Goal: Task Accomplishment & Management: Complete application form

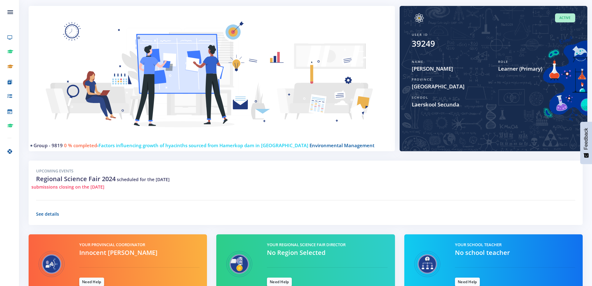
scroll to position [62, 0]
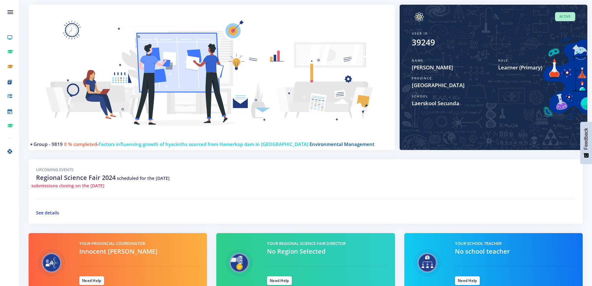
click at [50, 213] on link "See details" at bounding box center [47, 212] width 23 height 6
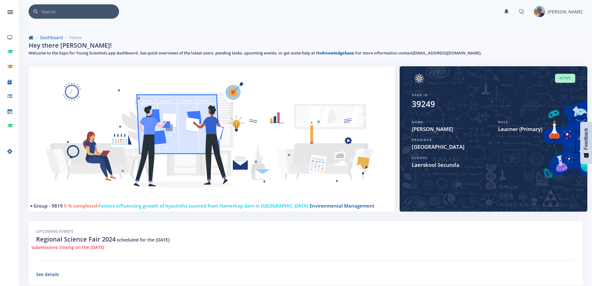
scroll to position [0, 0]
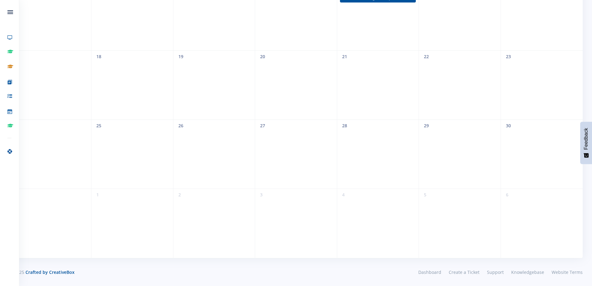
scroll to position [87, 0]
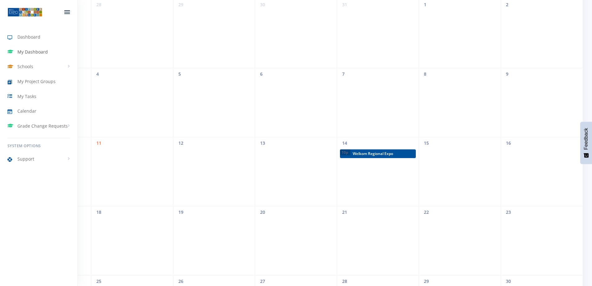
click at [33, 52] on span "My Dashboard" at bounding box center [32, 51] width 30 height 7
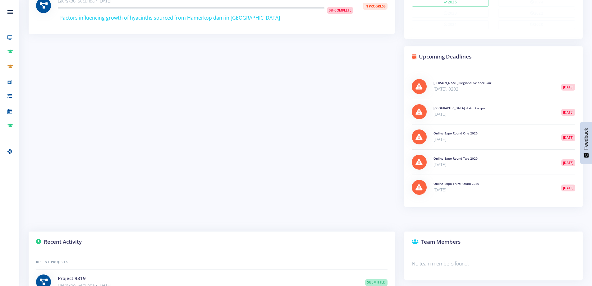
scroll to position [280, 0]
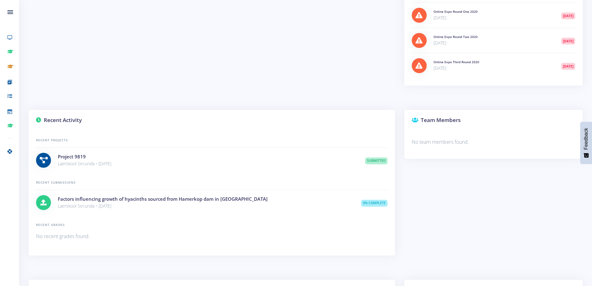
click at [84, 197] on h4 "Factors influencing growth of hyacinths sourced from Hamerkop dam in Secunda" at bounding box center [205, 198] width 294 height 7
click at [76, 155] on link "Project 9819" at bounding box center [72, 156] width 28 height 6
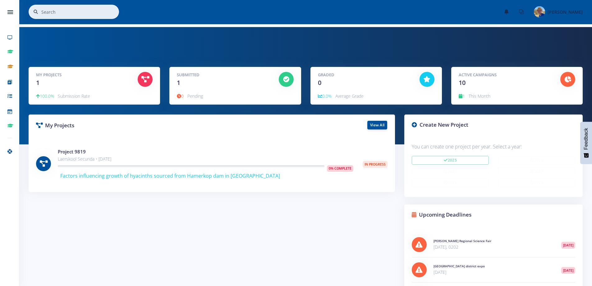
scroll to position [0, 0]
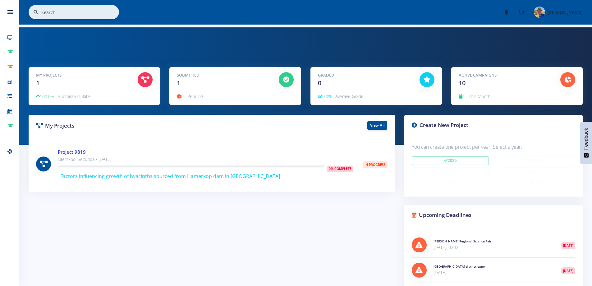
click at [79, 151] on link "Project 9819" at bounding box center [72, 152] width 28 height 6
click at [141, 80] on icon at bounding box center [145, 79] width 8 height 6
click at [42, 77] on h5 "My Projects" at bounding box center [82, 75] width 92 height 6
click at [38, 85] on span "1" at bounding box center [37, 83] width 3 height 8
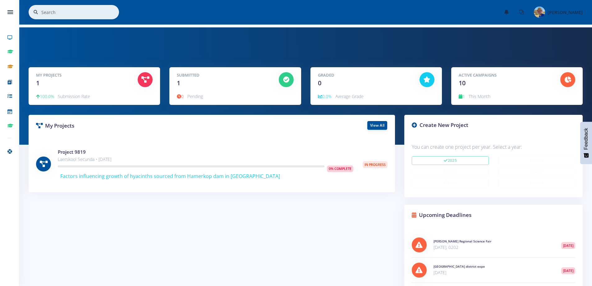
click at [286, 79] on icon at bounding box center [286, 79] width 6 height 6
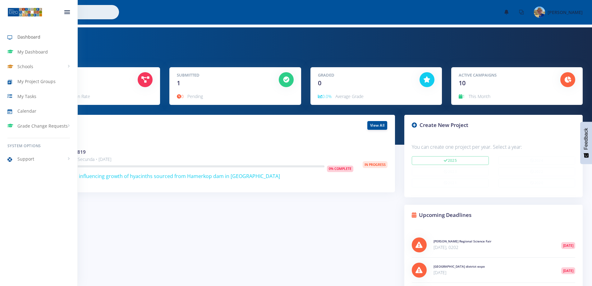
click at [31, 40] on span "Dashboard" at bounding box center [28, 37] width 23 height 7
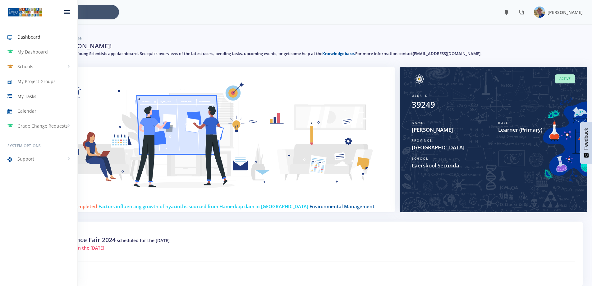
click at [22, 98] on span "My Tasks" at bounding box center [26, 96] width 19 height 7
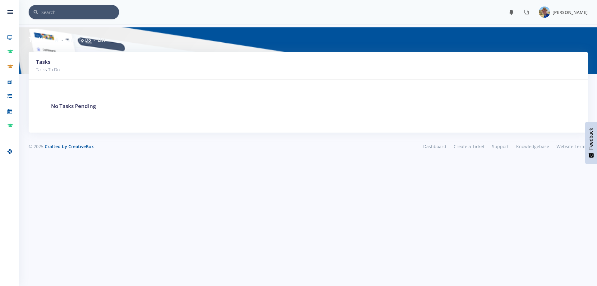
scroll to position [5, 5]
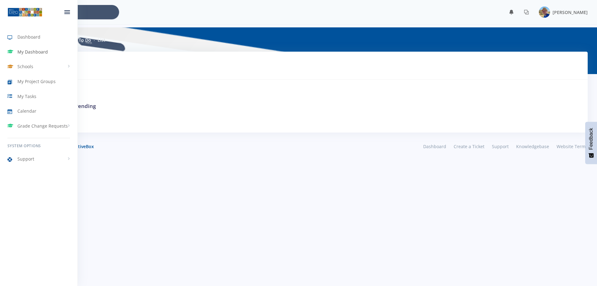
click at [29, 54] on span "My Dashboard" at bounding box center [32, 51] width 30 height 7
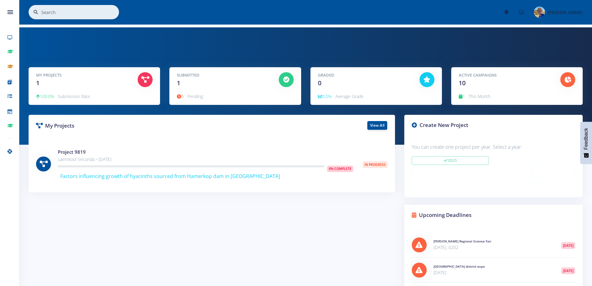
scroll to position [5, 5]
click at [380, 122] on link "View All" at bounding box center [377, 125] width 20 height 9
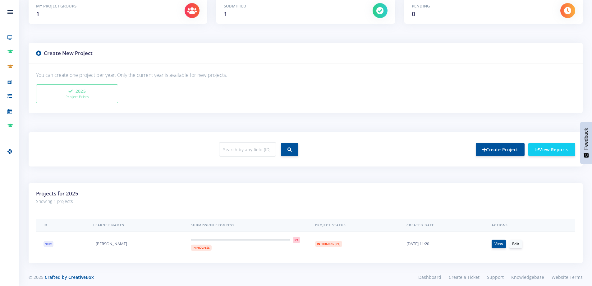
scroll to position [116, 0]
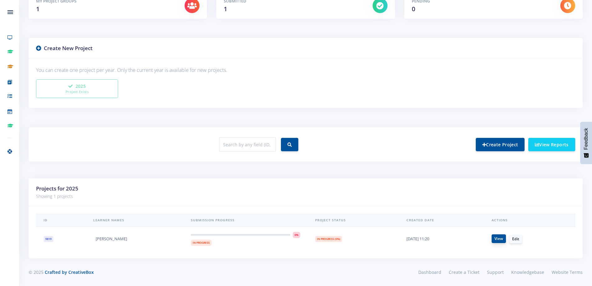
click at [495, 238] on link "View" at bounding box center [499, 238] width 14 height 9
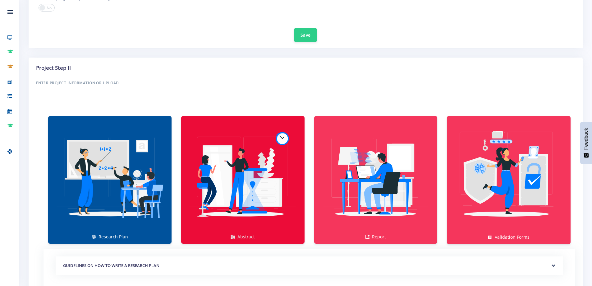
scroll to position [342, 0]
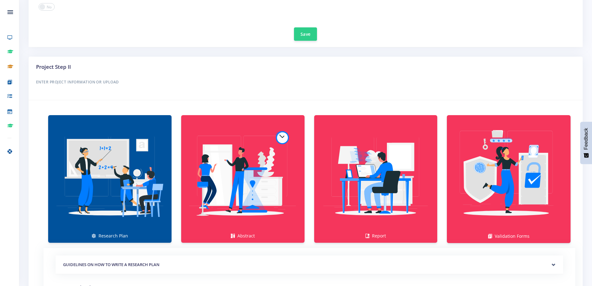
click at [98, 177] on img at bounding box center [109, 175] width 113 height 113
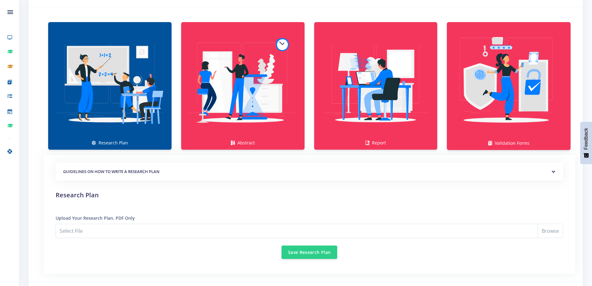
scroll to position [435, 0]
click at [143, 49] on img at bounding box center [109, 81] width 113 height 113
click at [109, 95] on img at bounding box center [109, 81] width 113 height 113
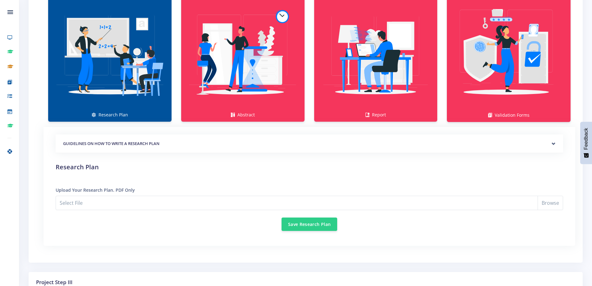
scroll to position [497, 0]
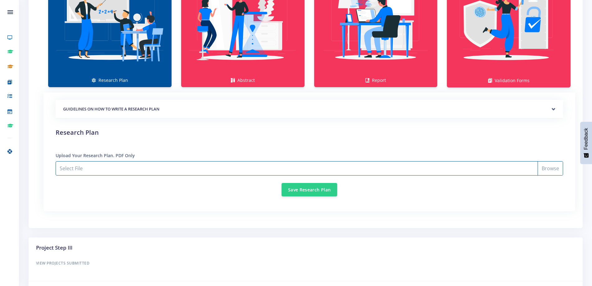
click at [95, 166] on input "Select File" at bounding box center [309, 168] width 507 height 14
type input "C:\fakepath\MP_GertSibandeRegion_AidenPosch_ResearchPlan_Upgraded.pdf"
click at [306, 187] on button "Save Research Plan" at bounding box center [310, 188] width 56 height 13
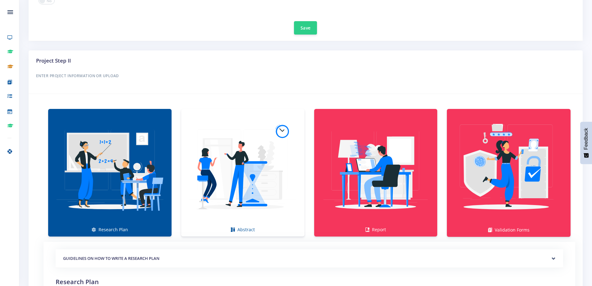
scroll to position [435, 0]
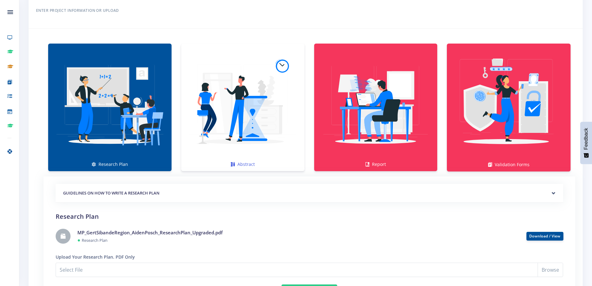
click at [257, 129] on img at bounding box center [242, 103] width 113 height 113
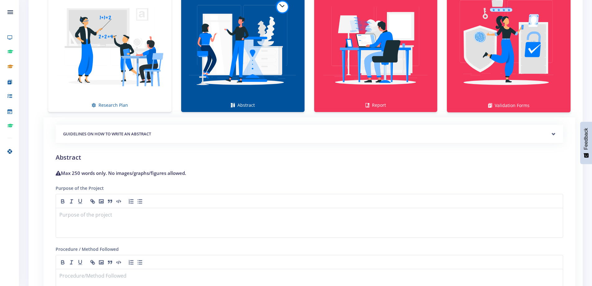
scroll to position [497, 0]
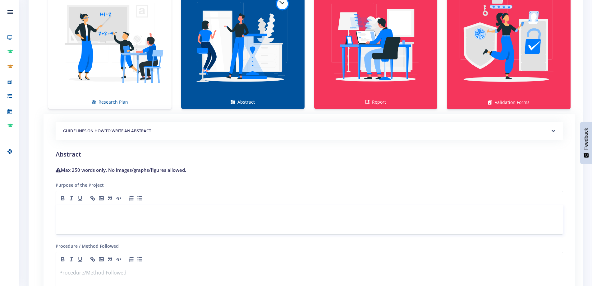
click at [97, 217] on div at bounding box center [309, 219] width 507 height 30
click at [124, 214] on p at bounding box center [309, 212] width 499 height 8
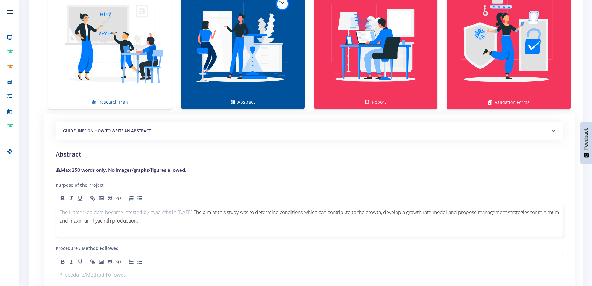
scroll to position [0, 0]
click at [61, 211] on p "The Hamerkop dam became infested by hyacinths in 2023. The aim of this study wa…" at bounding box center [309, 216] width 499 height 17
click at [174, 219] on p "The Hamerkop dam became infested by hyacinths in 2023. The aim of this study wa…" at bounding box center [309, 216] width 499 height 17
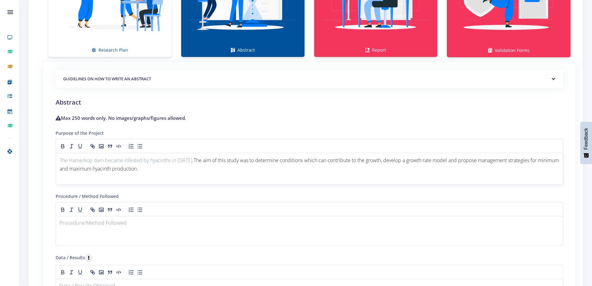
scroll to position [559, 0]
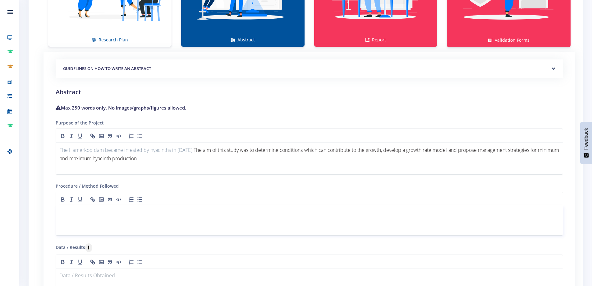
click at [101, 211] on p at bounding box center [309, 213] width 499 height 8
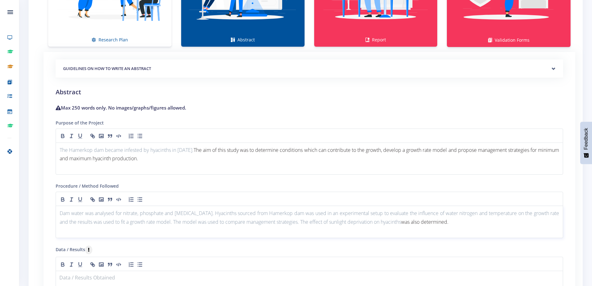
click at [442, 223] on span "was also determined." at bounding box center [424, 221] width 47 height 7
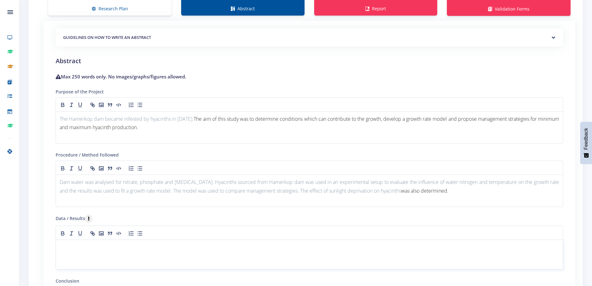
click at [99, 250] on p at bounding box center [309, 247] width 499 height 8
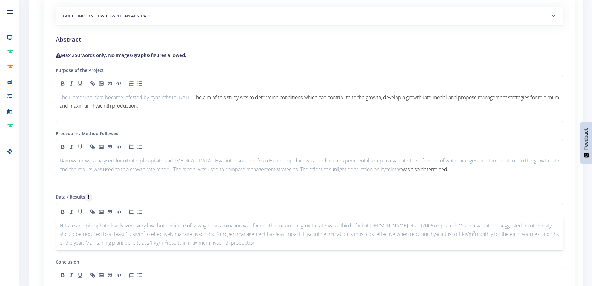
scroll to position [653, 0]
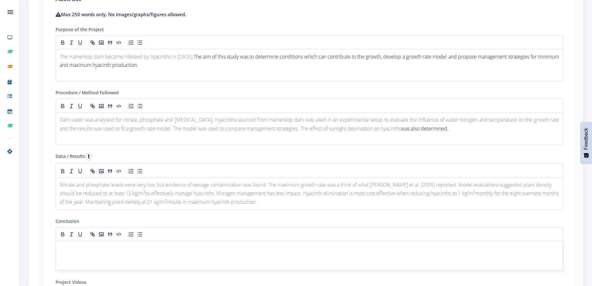
click at [108, 254] on div at bounding box center [309, 255] width 507 height 30
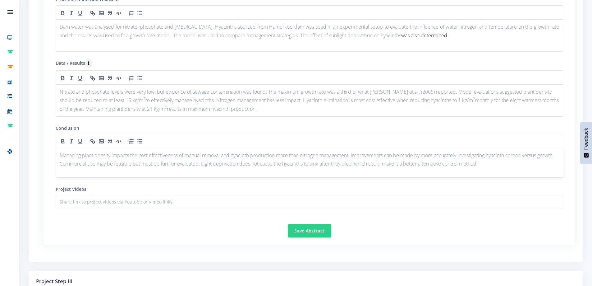
scroll to position [746, 0]
click at [313, 226] on button "Save Abstract" at bounding box center [310, 229] width 44 height 13
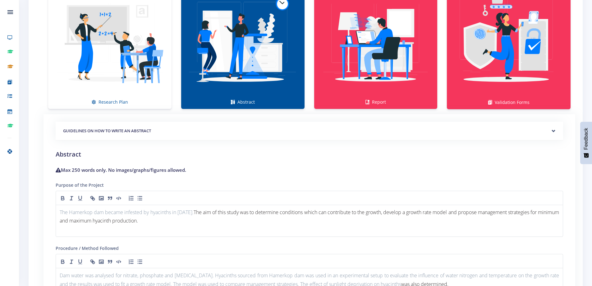
scroll to position [458, 0]
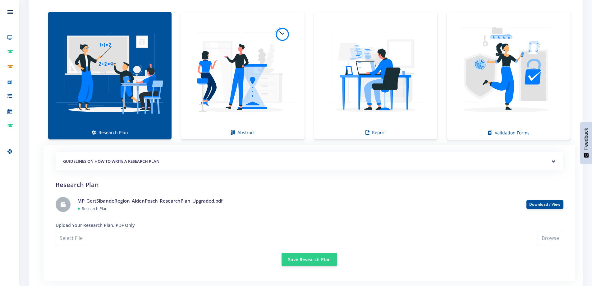
scroll to position [461, 0]
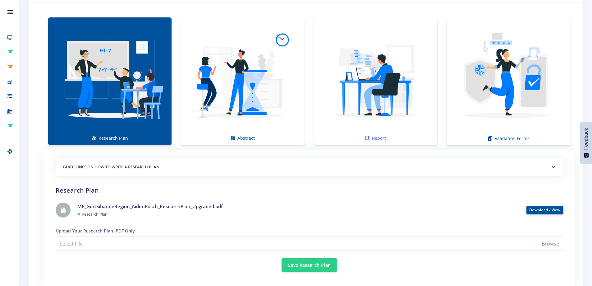
click at [381, 70] on img at bounding box center [375, 77] width 113 height 113
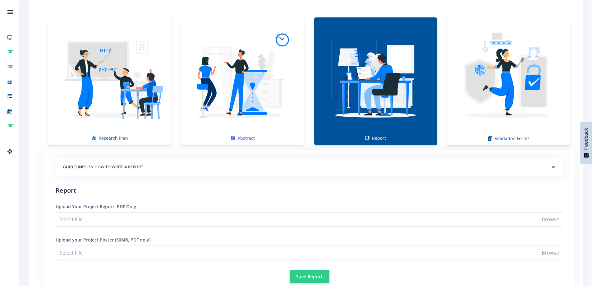
click at [249, 66] on img at bounding box center [242, 77] width 113 height 113
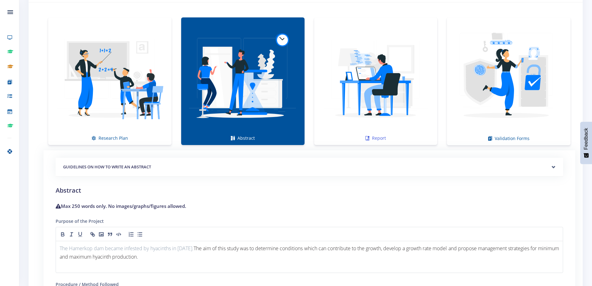
click at [360, 72] on img at bounding box center [375, 77] width 113 height 113
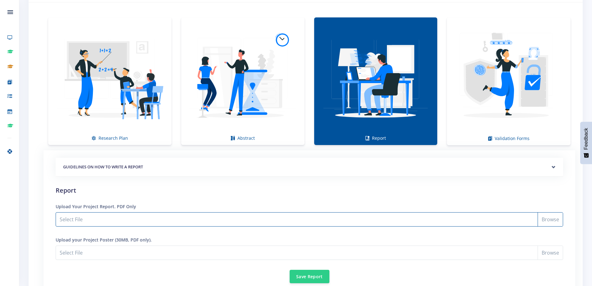
click at [119, 218] on input "Select File" at bounding box center [309, 219] width 507 height 14
type input "C:\fakepath\MP_GertSibandeRegion_AidenPosch_Scientific Report_Upgraded.pdf"
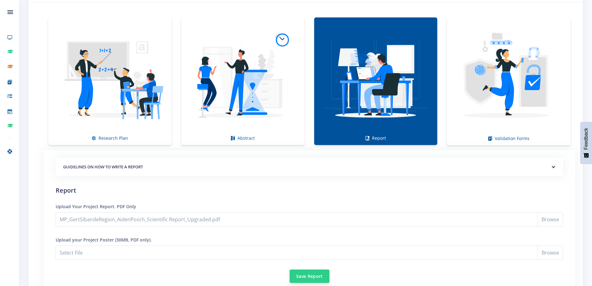
click at [309, 274] on button "Save Report" at bounding box center [310, 275] width 40 height 13
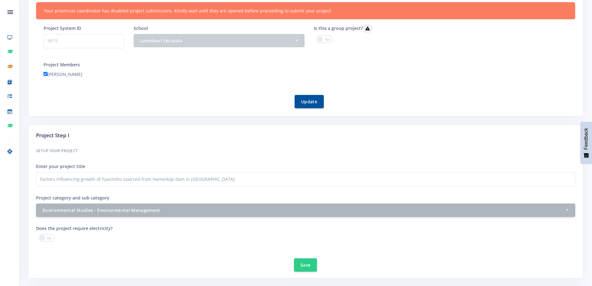
scroll to position [7, 0]
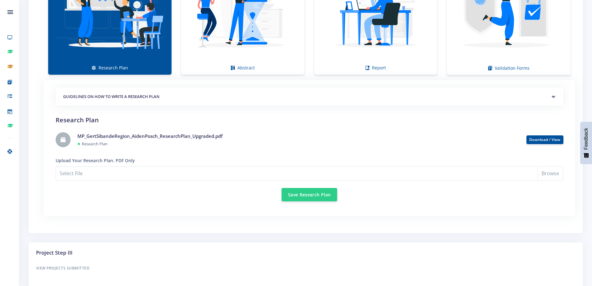
scroll to position [523, 0]
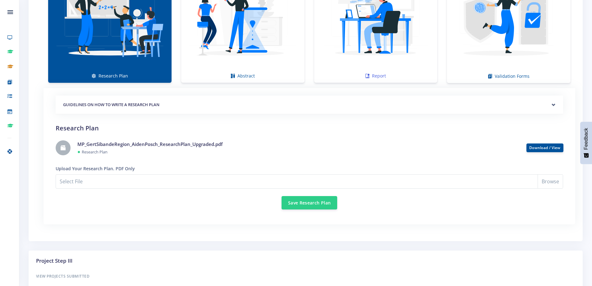
click at [351, 41] on img at bounding box center [375, 15] width 113 height 113
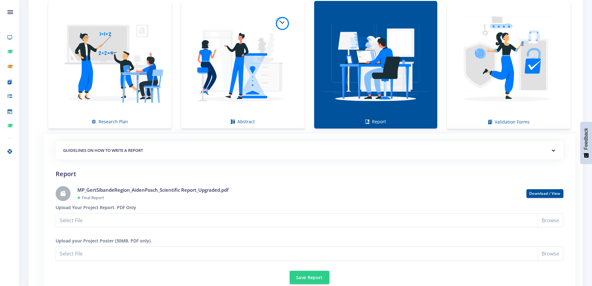
scroll to position [430, 0]
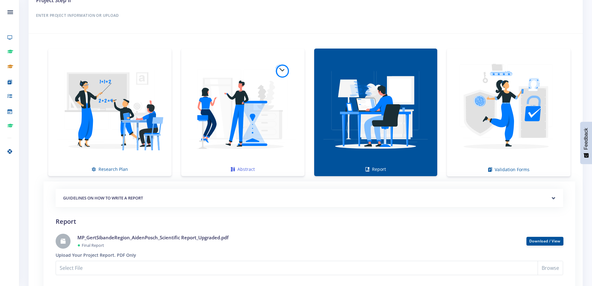
click at [270, 121] on img at bounding box center [242, 108] width 113 height 113
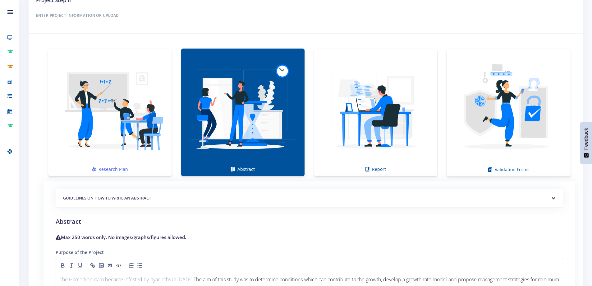
click at [140, 126] on img at bounding box center [109, 108] width 113 height 113
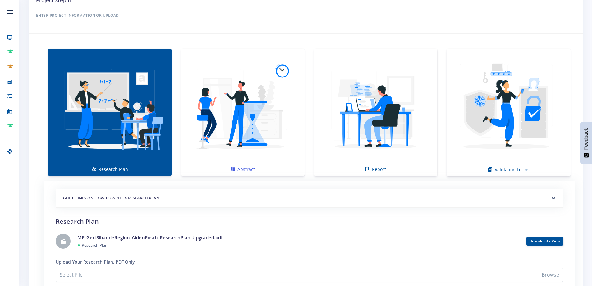
click at [299, 114] on img at bounding box center [242, 108] width 113 height 113
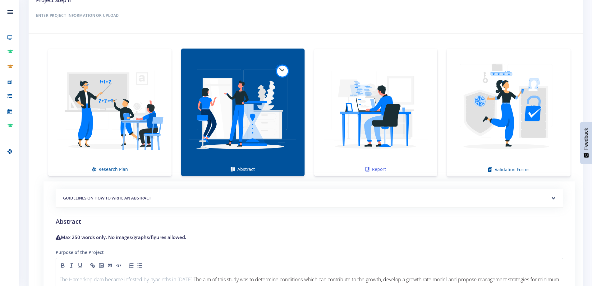
click at [354, 114] on img at bounding box center [375, 108] width 113 height 113
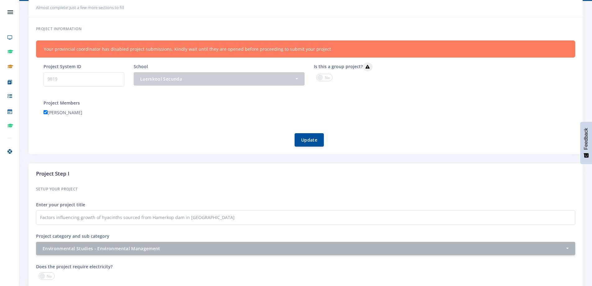
scroll to position [0, 0]
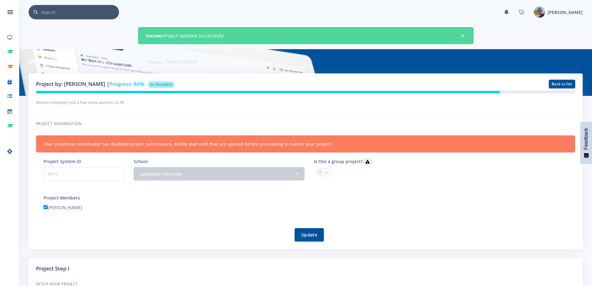
click at [569, 11] on span "[PERSON_NAME]" at bounding box center [564, 12] width 35 height 6
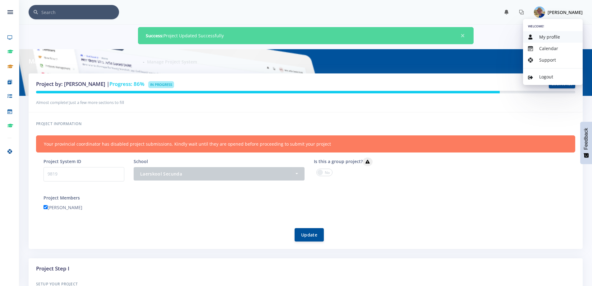
click at [553, 39] on span "My profile" at bounding box center [549, 37] width 21 height 6
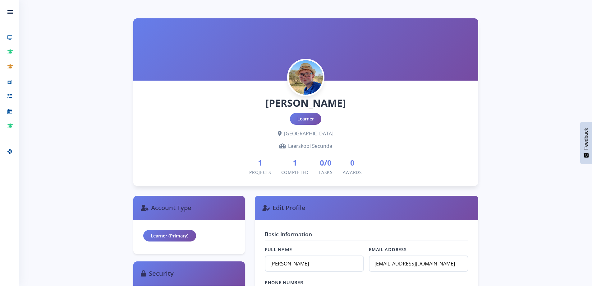
scroll to position [93, 0]
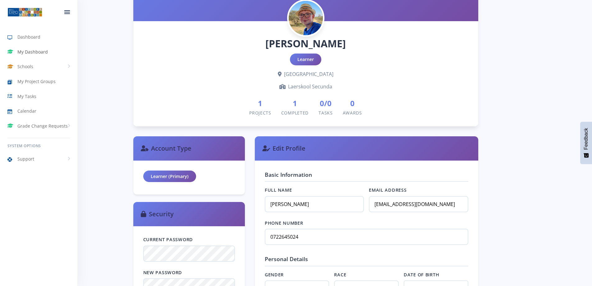
click at [26, 51] on span "My Dashboard" at bounding box center [32, 51] width 30 height 7
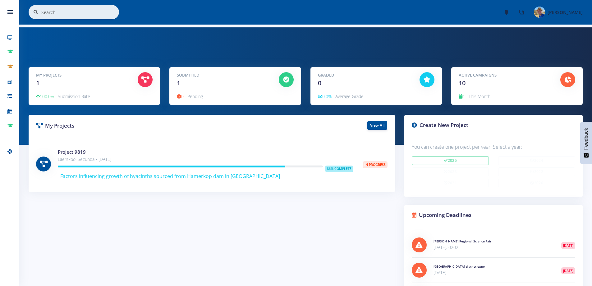
scroll to position [5, 5]
click at [70, 150] on link "Project 9819" at bounding box center [72, 152] width 28 height 6
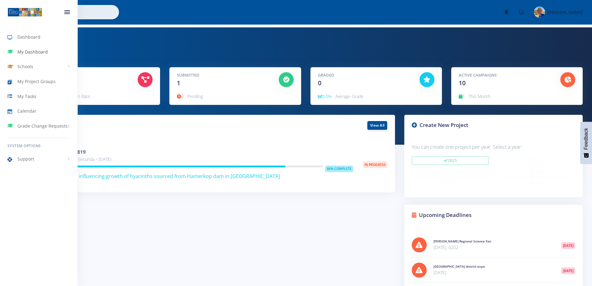
click at [25, 52] on span "My Dashboard" at bounding box center [32, 51] width 30 height 7
click at [29, 38] on span "Dashboard" at bounding box center [28, 37] width 23 height 7
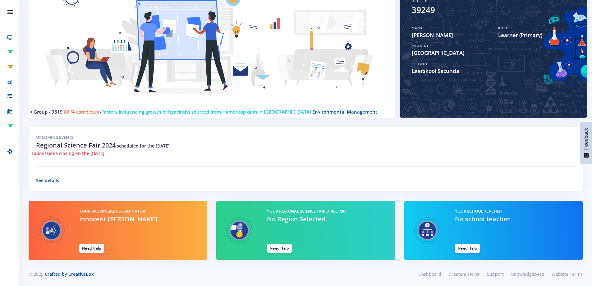
scroll to position [96, 0]
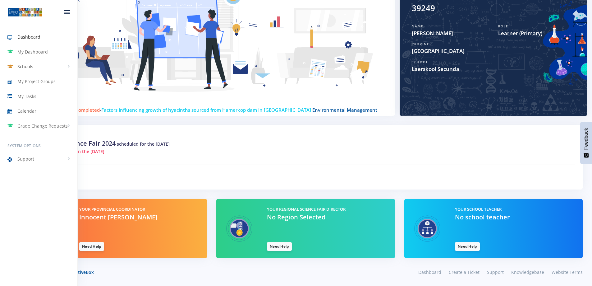
click at [22, 65] on span "Schools" at bounding box center [25, 66] width 16 height 7
click at [37, 90] on link "Laerskool Secunda" at bounding box center [38, 89] width 77 height 11
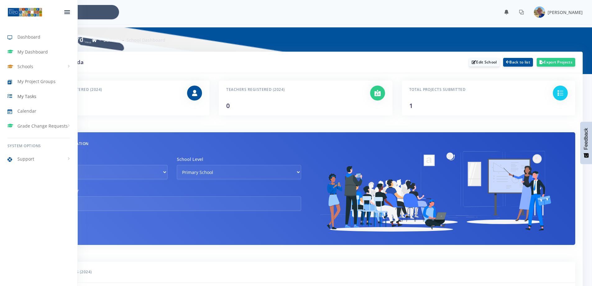
click at [20, 97] on span "My Tasks" at bounding box center [26, 96] width 19 height 7
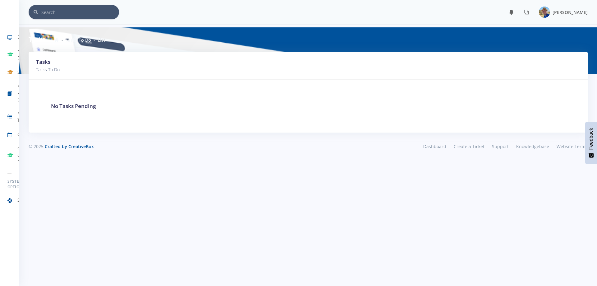
scroll to position [5, 5]
